Goal: Find specific page/section: Find specific page/section

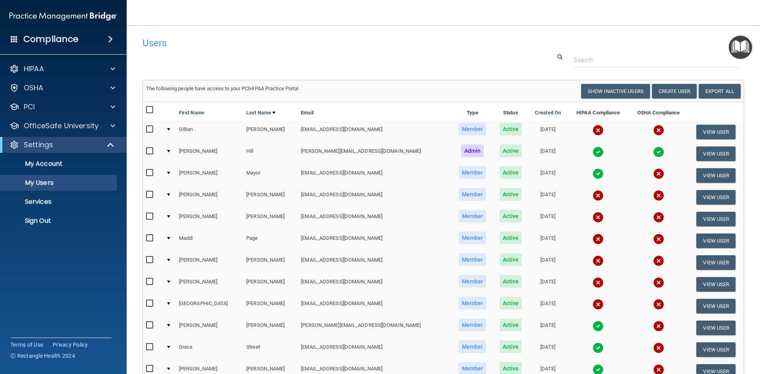
select select "20"
click at [38, 177] on link "My Users" at bounding box center [54, 183] width 125 height 16
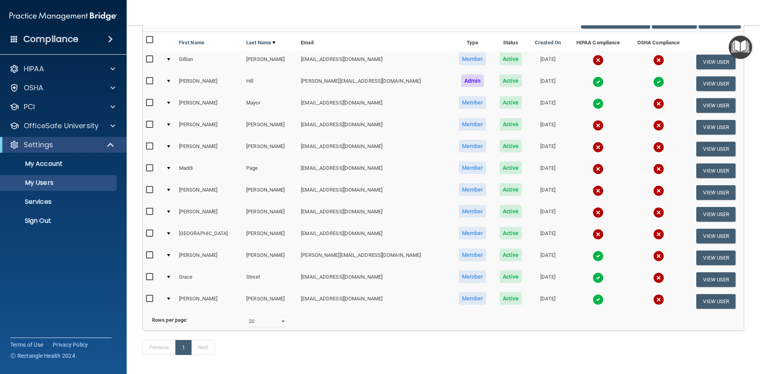
scroll to position [98, 0]
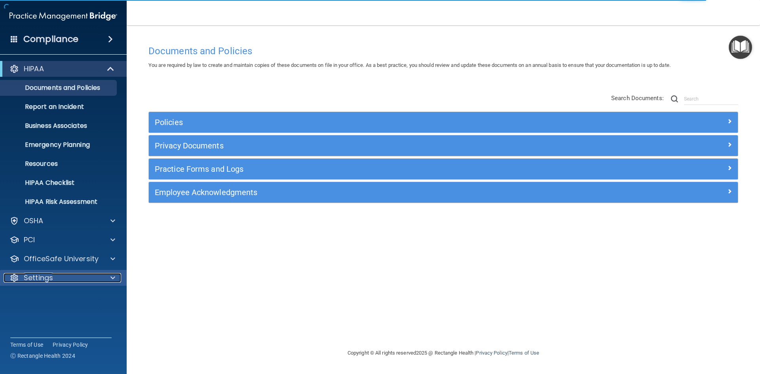
click at [71, 274] on div "Settings" at bounding box center [53, 277] width 98 height 9
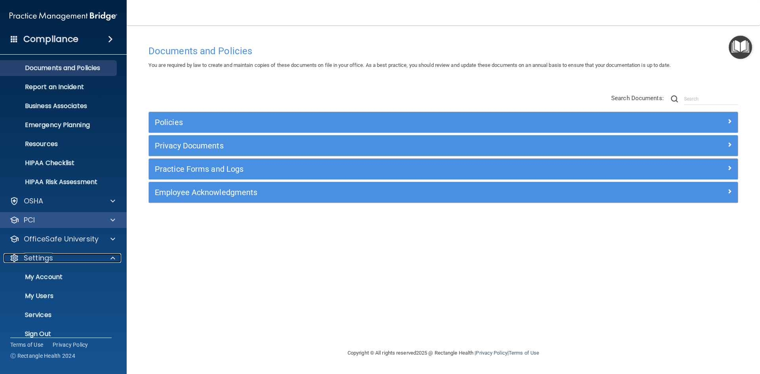
scroll to position [30, 0]
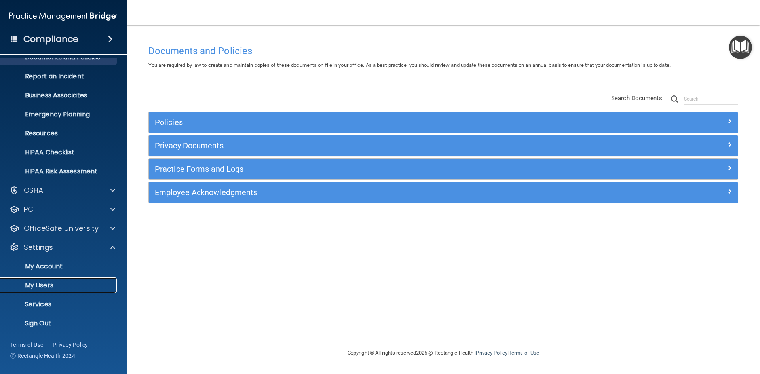
click at [73, 279] on link "My Users" at bounding box center [54, 285] width 125 height 16
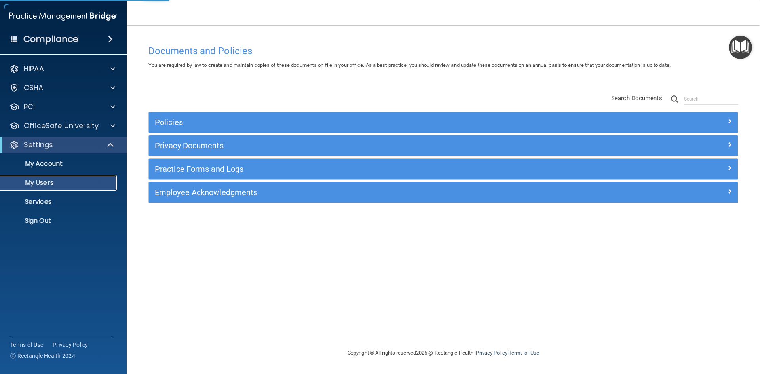
select select "20"
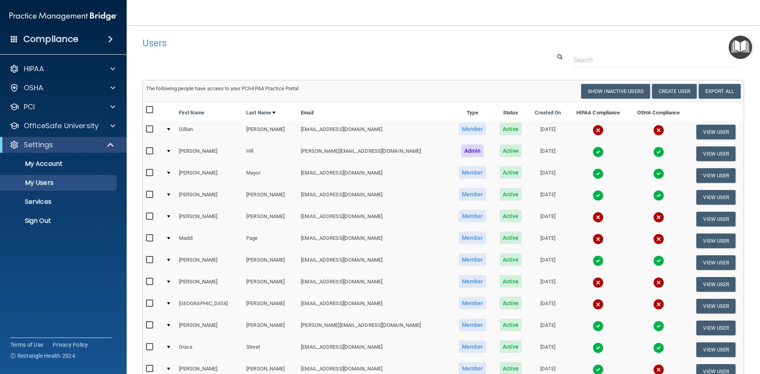
click at [101, 39] on div "Compliance" at bounding box center [63, 38] width 127 height 17
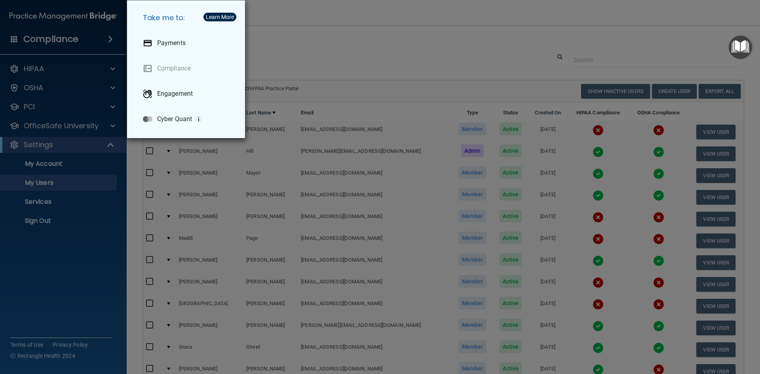
click at [395, 35] on div "Take me to: Payments Compliance Engagement Cyber Quant" at bounding box center [380, 187] width 760 height 374
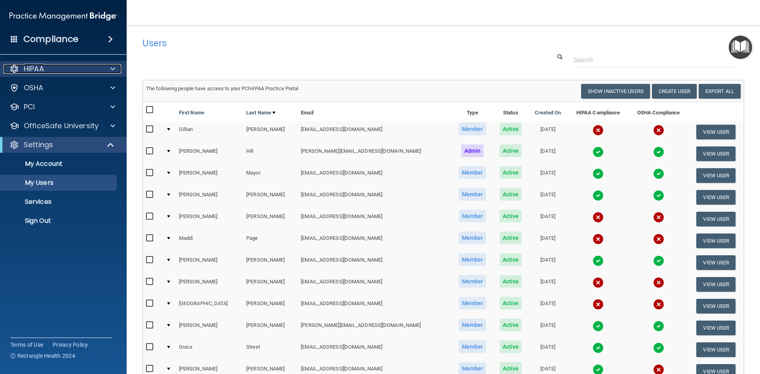
click at [58, 70] on div "HIPAA" at bounding box center [53, 68] width 98 height 9
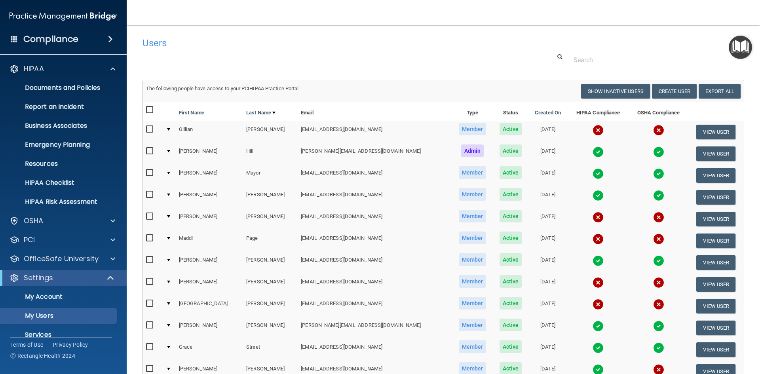
click at [209, 44] on h4 "Users" at bounding box center [315, 43] width 346 height 10
click at [76, 219] on div "OSHA" at bounding box center [53, 220] width 98 height 9
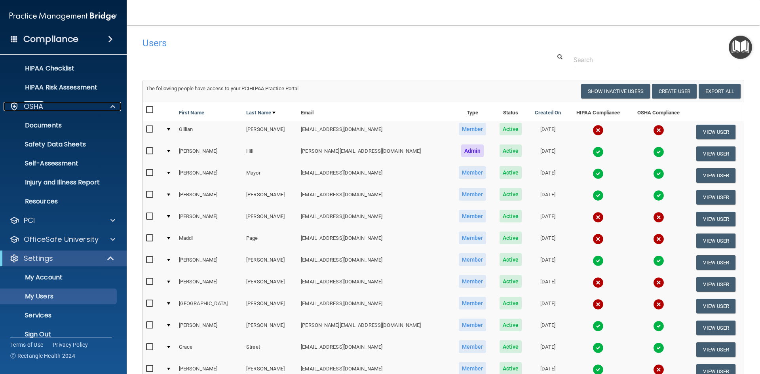
scroll to position [119, 0]
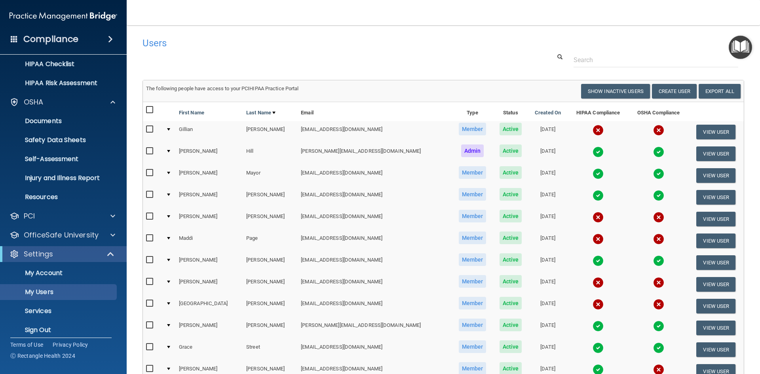
click at [205, 49] on div "Users" at bounding box center [316, 42] width 358 height 19
